Goal: Find contact information: Find contact information

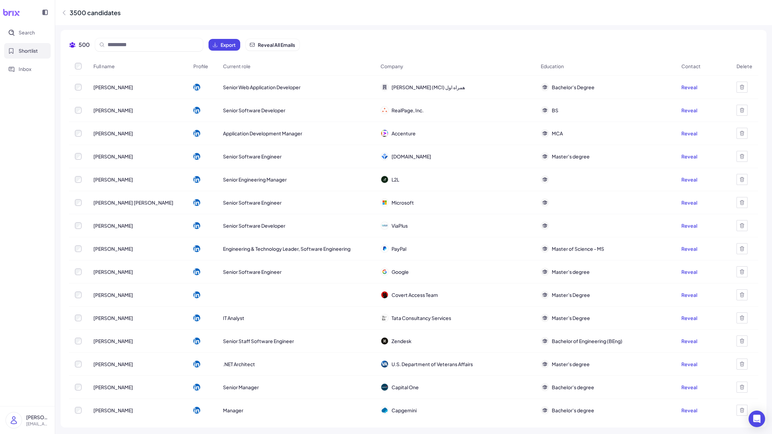
click at [63, 11] on icon at bounding box center [64, 12] width 7 height 7
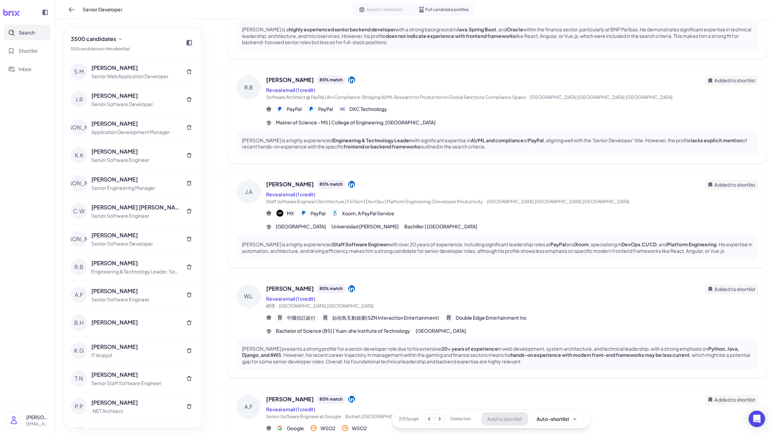
scroll to position [334, 0]
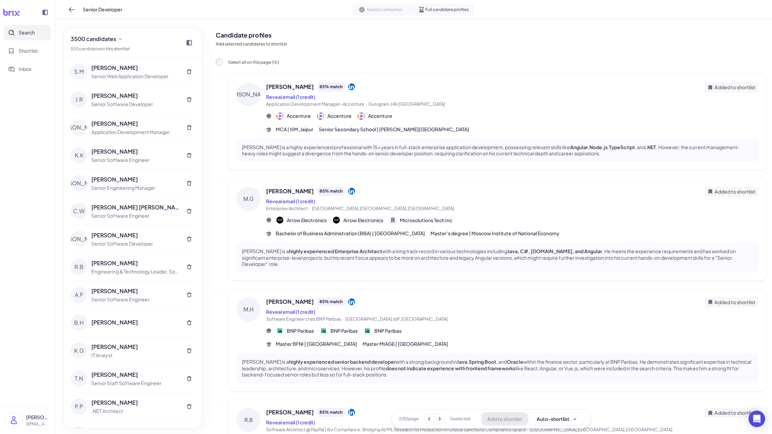
click at [632, 408] on div "[PERSON_NAME] 85 % match" at bounding box center [485, 412] width 439 height 9
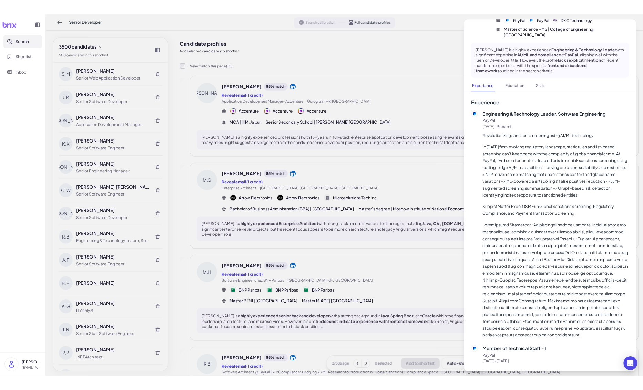
scroll to position [60, 0]
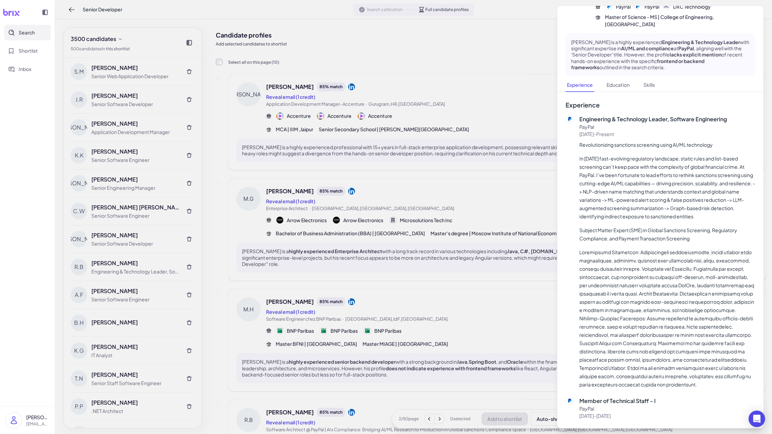
click at [546, 319] on div at bounding box center [386, 217] width 772 height 434
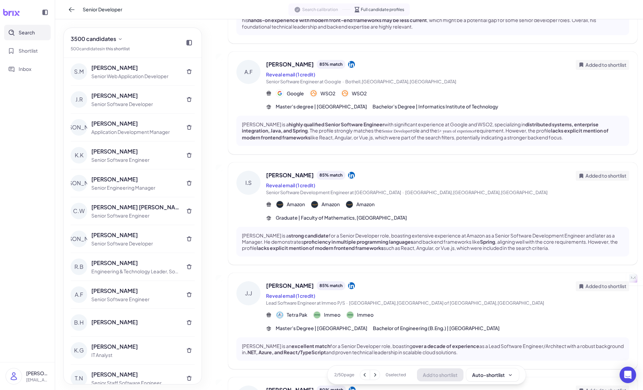
scroll to position [814, 0]
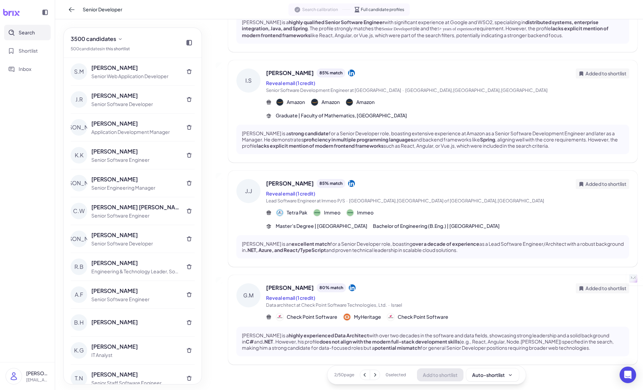
click at [109, 68] on div "[PERSON_NAME]" at bounding box center [135, 68] width 88 height 8
click at [106, 68] on div "[PERSON_NAME]" at bounding box center [135, 68] width 88 height 8
click at [121, 68] on div "[PERSON_NAME]" at bounding box center [135, 68] width 88 height 8
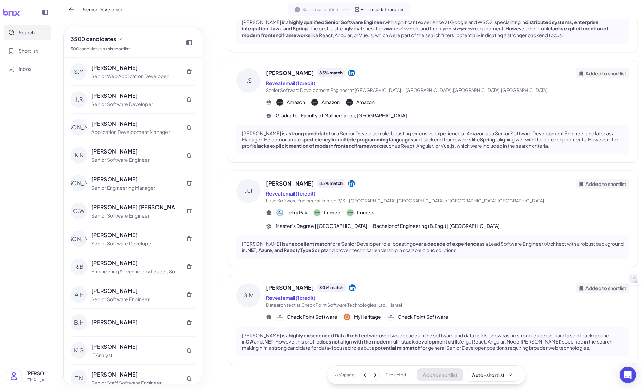
click at [74, 71] on div "S.M" at bounding box center [79, 71] width 17 height 17
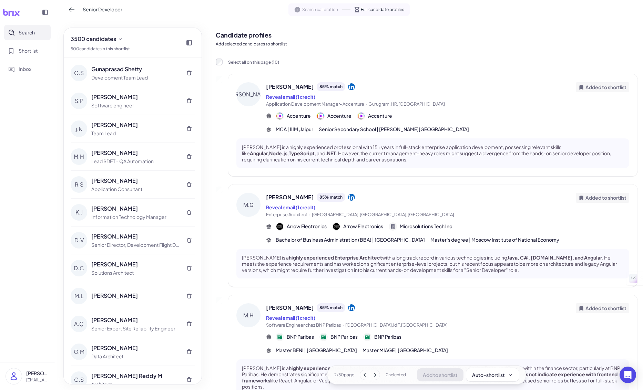
scroll to position [0, 0]
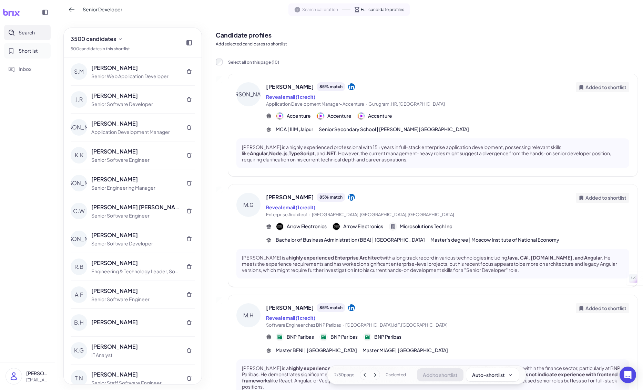
click at [29, 51] on span "Shortlist" at bounding box center [28, 50] width 19 height 7
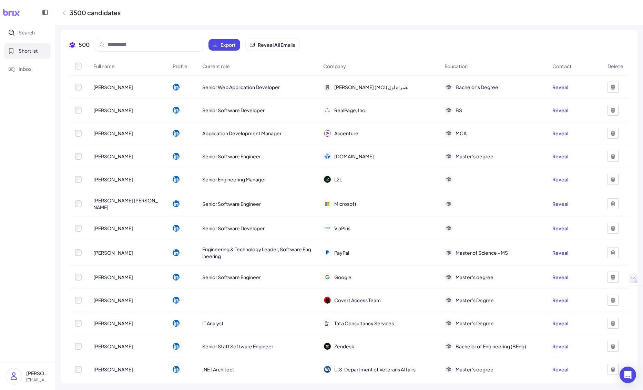
click at [120, 88] on span "[PERSON_NAME]" at bounding box center [113, 87] width 40 height 7
click at [118, 87] on span "[PERSON_NAME]" at bounding box center [113, 87] width 40 height 7
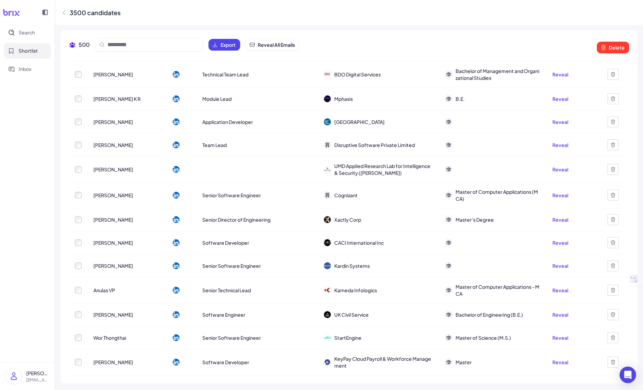
scroll to position [2324, 0]
click at [117, 117] on span "[PERSON_NAME]" at bounding box center [113, 120] width 40 height 7
click at [561, 117] on button "Reveal" at bounding box center [560, 120] width 16 height 7
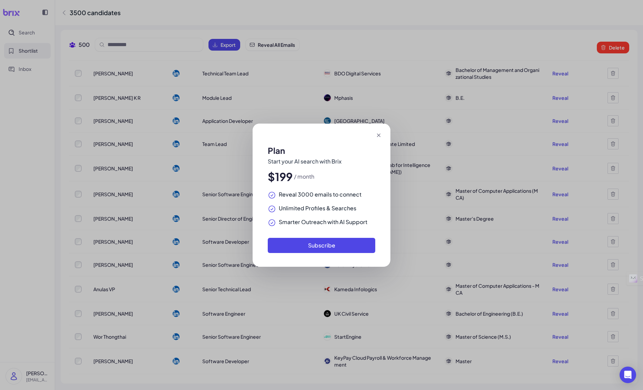
click at [379, 135] on icon at bounding box center [378, 135] width 3 height 3
